Goal: Navigation & Orientation: Find specific page/section

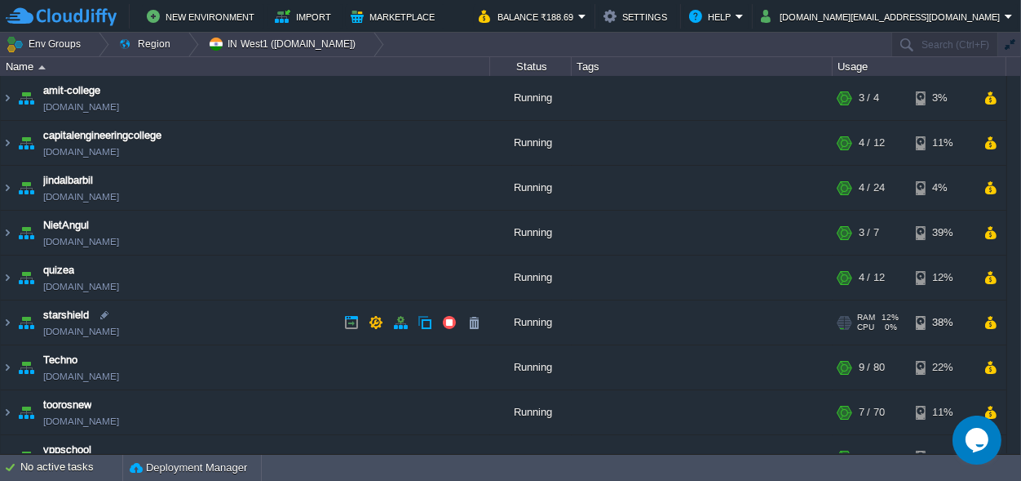
scroll to position [26, 0]
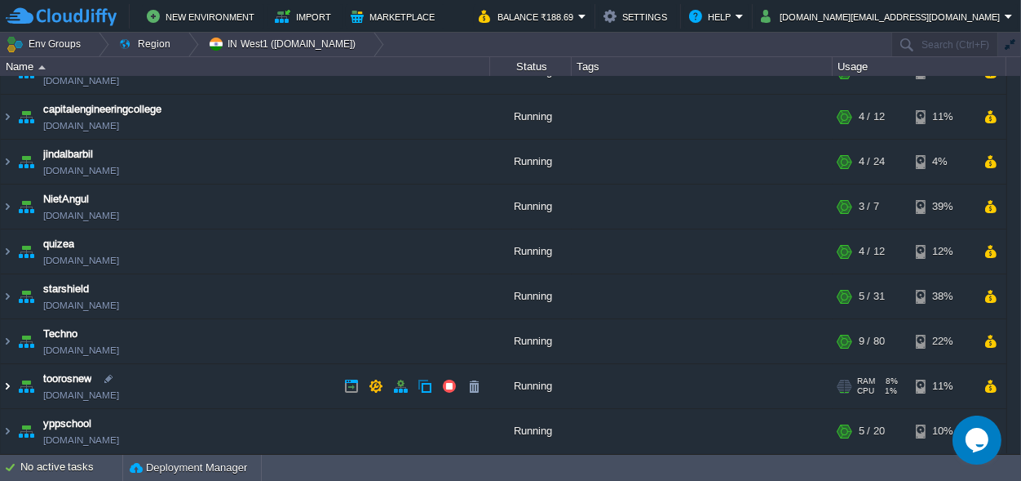
drag, startPoint x: 6, startPoint y: 384, endPoint x: 24, endPoint y: 383, distance: 18.8
click at [6, 383] on img at bounding box center [7, 386] width 13 height 44
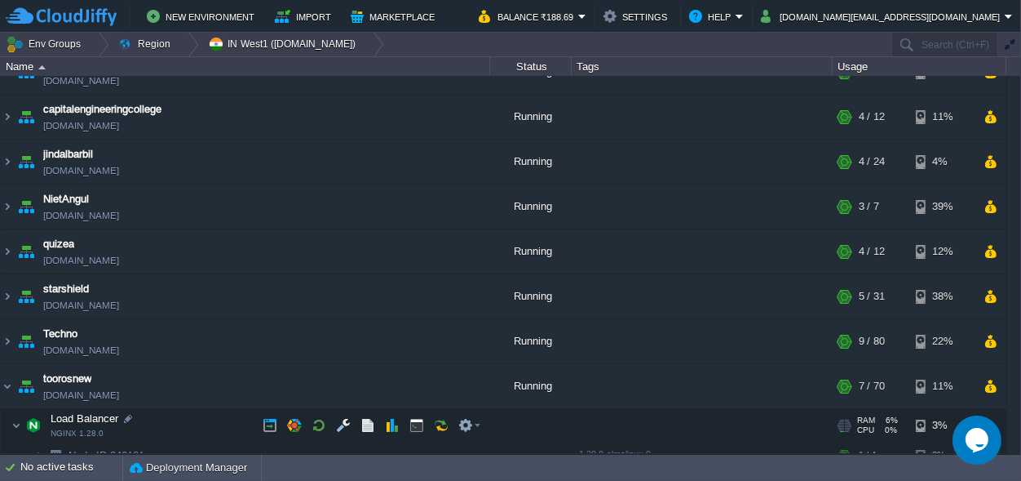
scroll to position [230, 0]
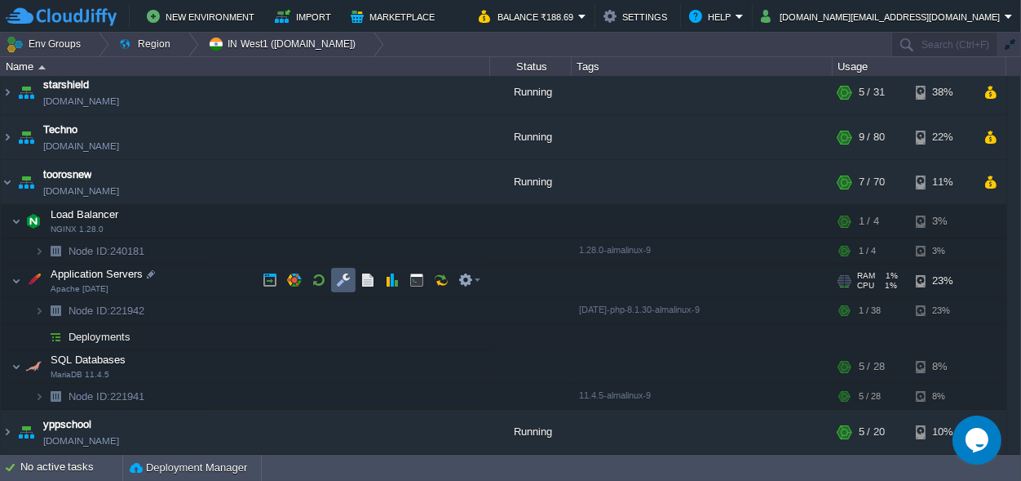
click at [346, 284] on button "button" at bounding box center [343, 279] width 15 height 15
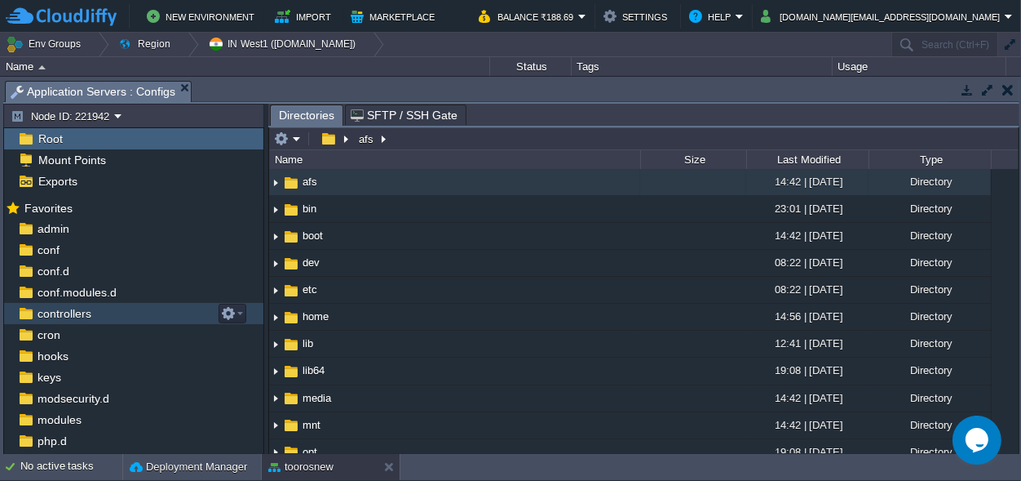
scroll to position [0, 0]
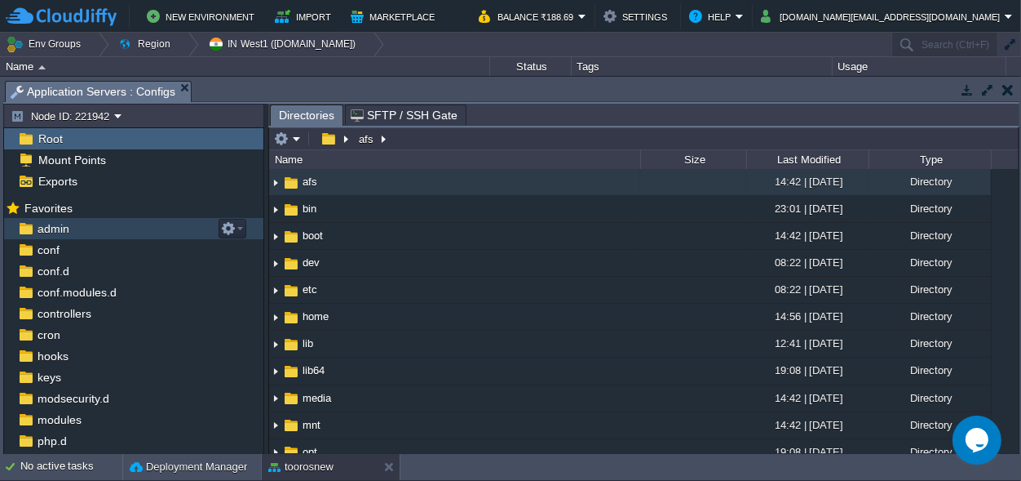
click at [69, 225] on span "admin" at bounding box center [53, 228] width 38 height 15
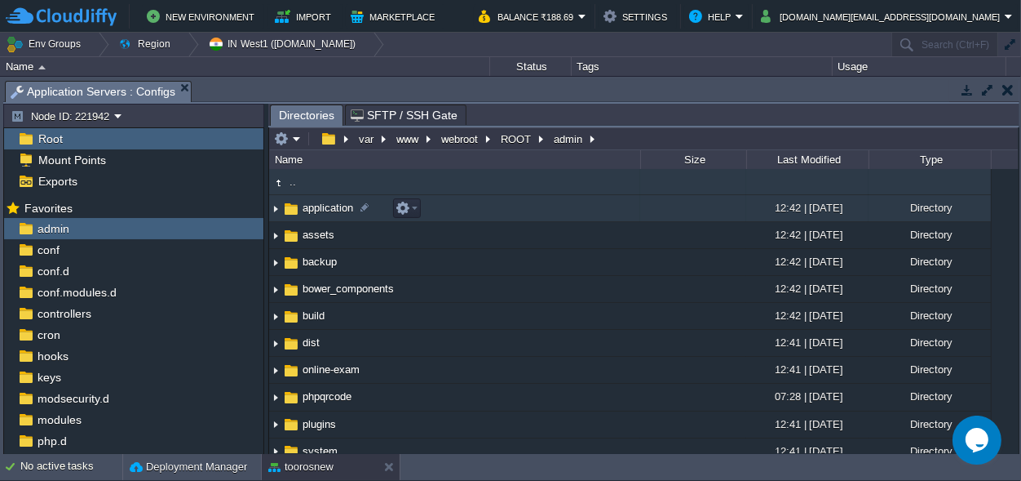
click at [328, 208] on span "application" at bounding box center [327, 208] width 55 height 14
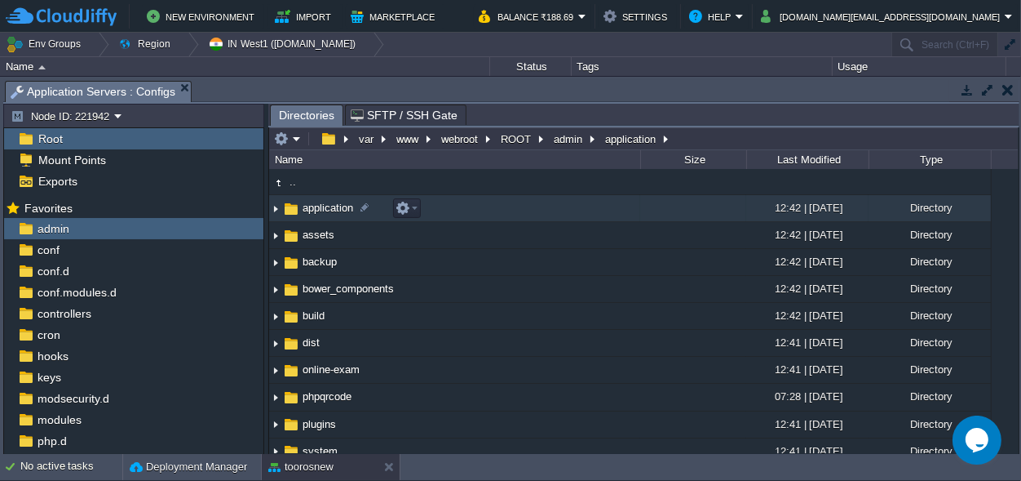
click at [328, 208] on span "application" at bounding box center [327, 208] width 55 height 14
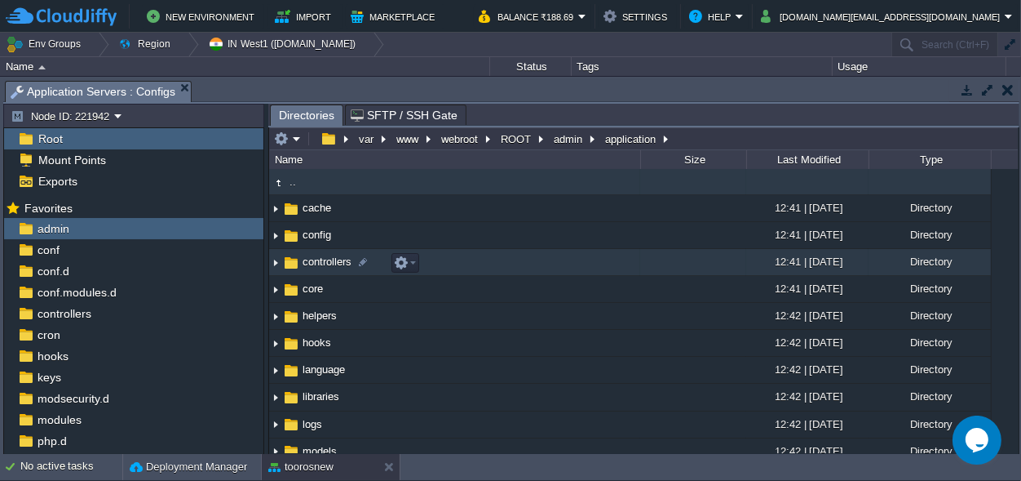
click at [320, 257] on span "controllers" at bounding box center [327, 262] width 54 height 14
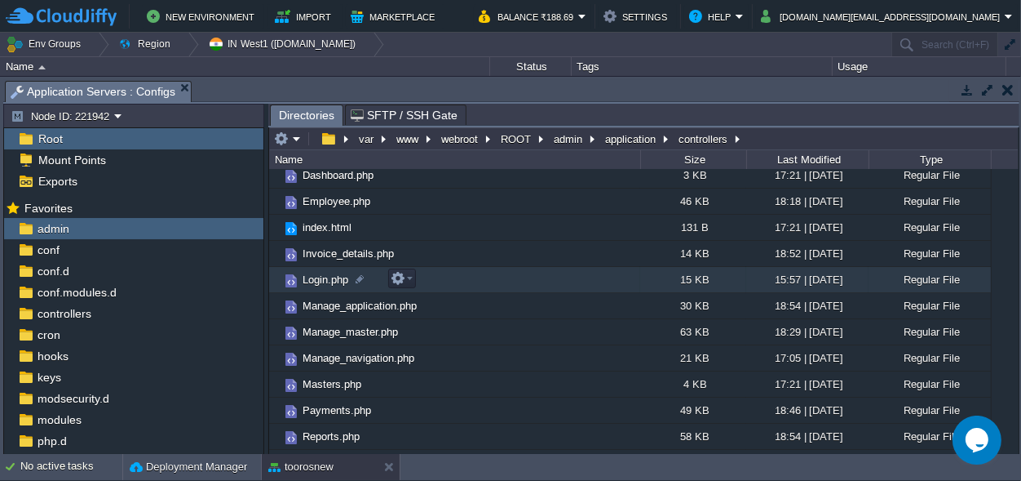
scroll to position [210, 0]
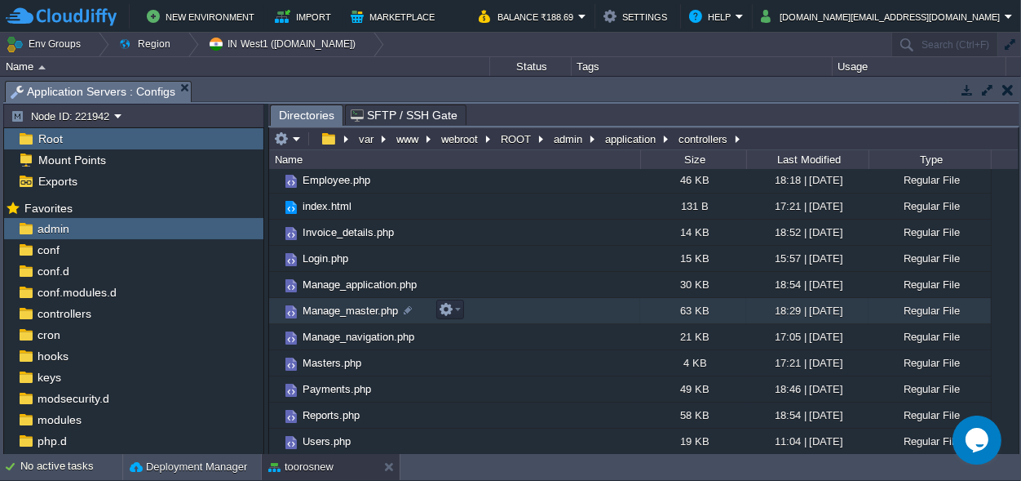
click at [356, 310] on span "Manage_master.php" at bounding box center [350, 310] width 100 height 14
click at [306, 116] on span "Directories" at bounding box center [306, 115] width 55 height 20
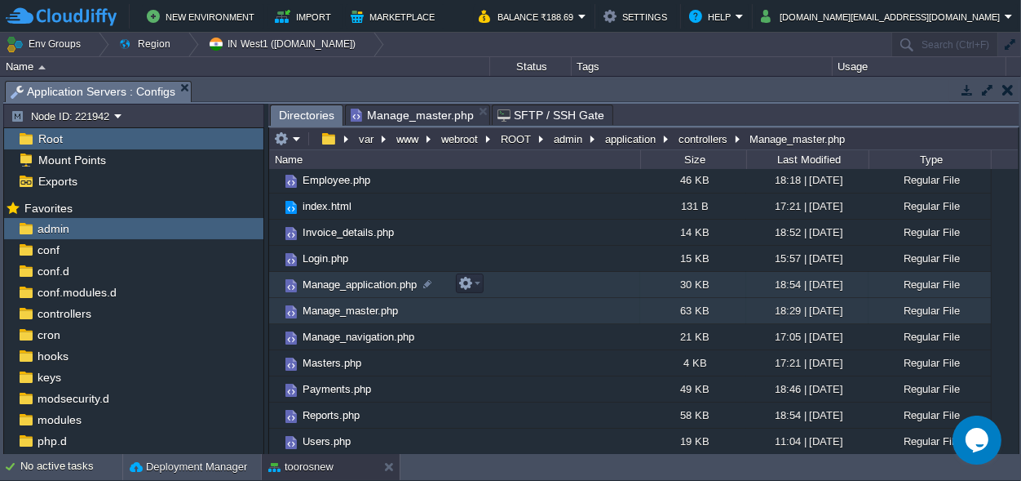
click at [373, 278] on span "Manage_application.php" at bounding box center [359, 284] width 119 height 14
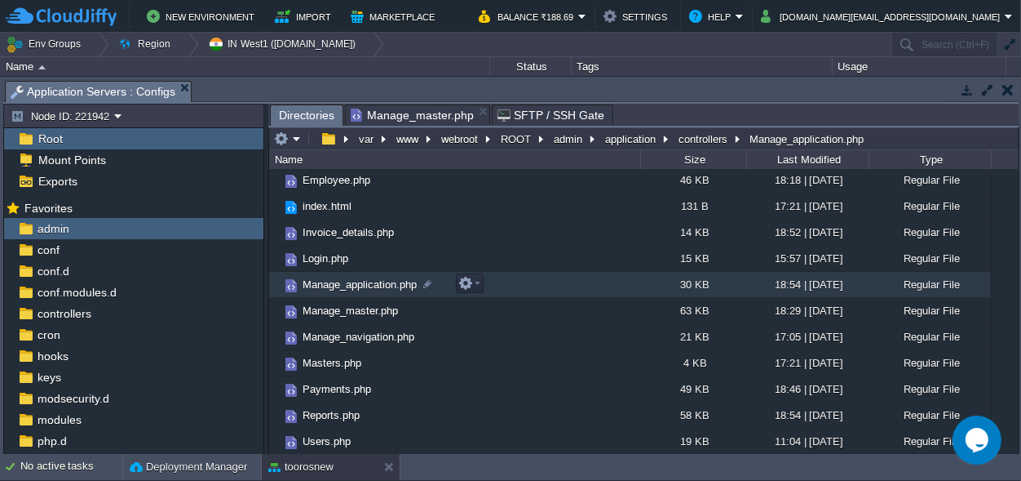
click at [373, 278] on span "Manage_application.php" at bounding box center [359, 284] width 119 height 14
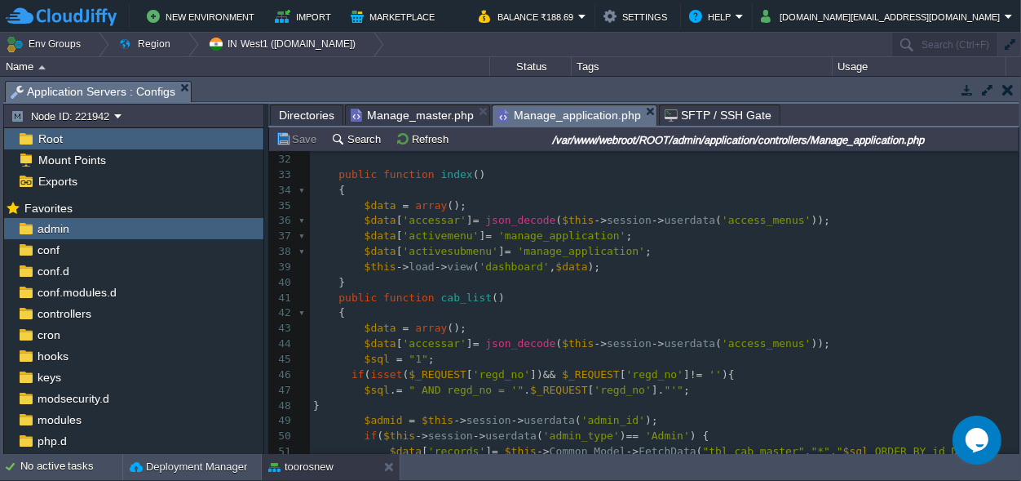
scroll to position [534, 0]
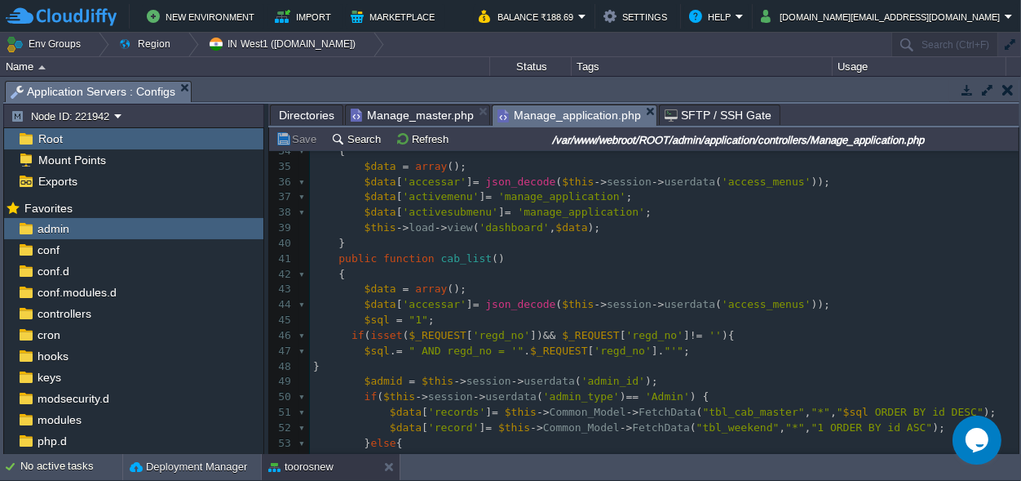
click at [410, 107] on span "Manage_master.php" at bounding box center [412, 115] width 123 height 20
click at [539, 114] on span "Manage_application.php" at bounding box center [570, 115] width 144 height 20
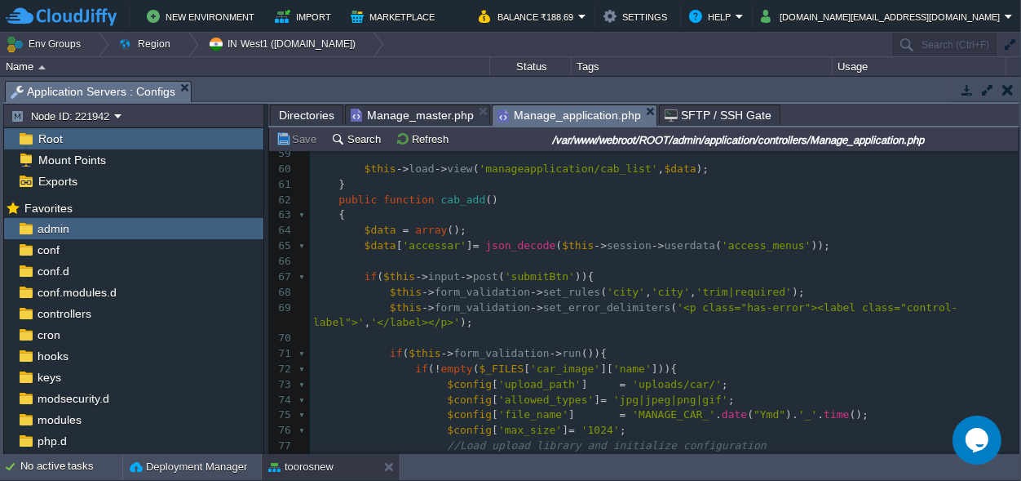
scroll to position [0, 0]
